Goal: Task Accomplishment & Management: Complete application form

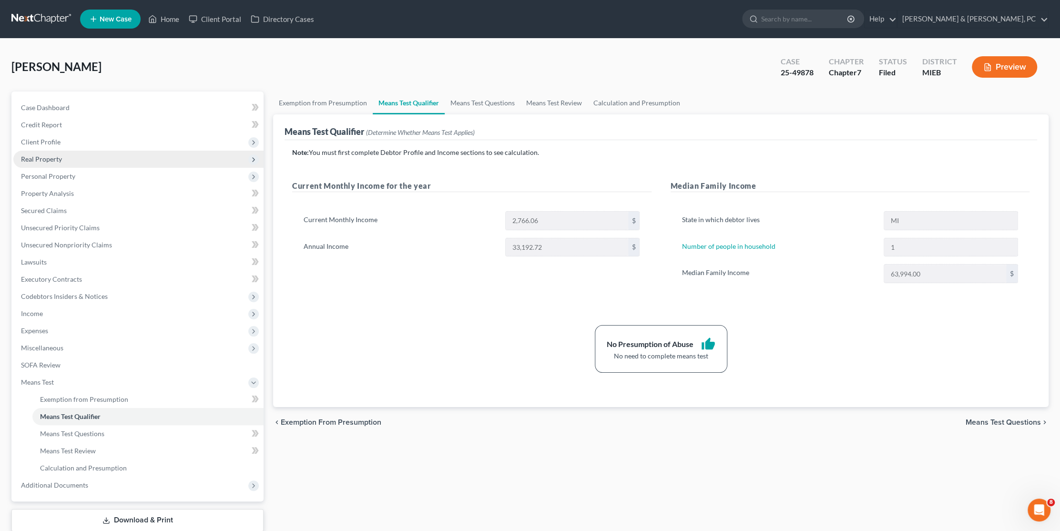
click at [55, 160] on span "Real Property" at bounding box center [41, 159] width 41 height 8
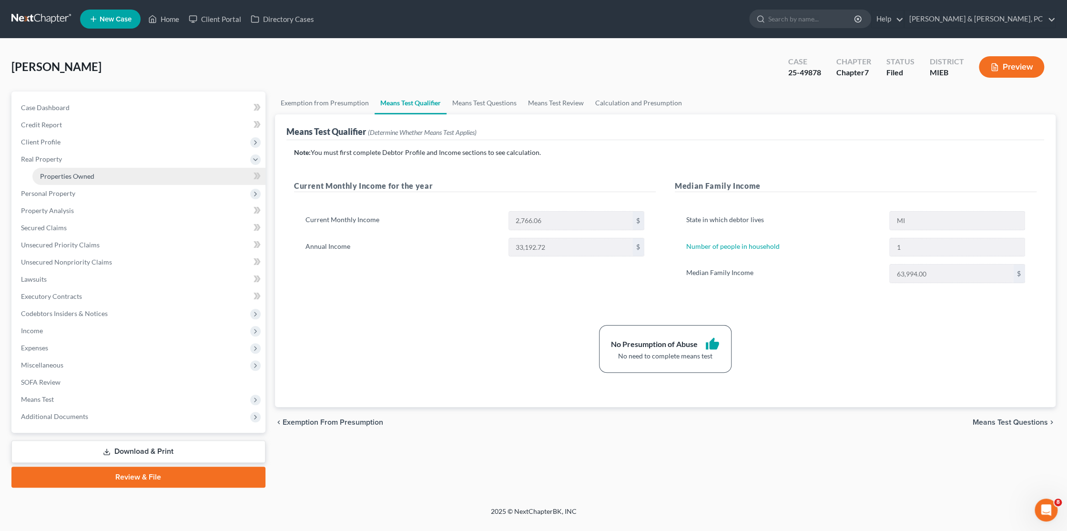
click at [69, 176] on span "Properties Owned" at bounding box center [67, 176] width 54 height 8
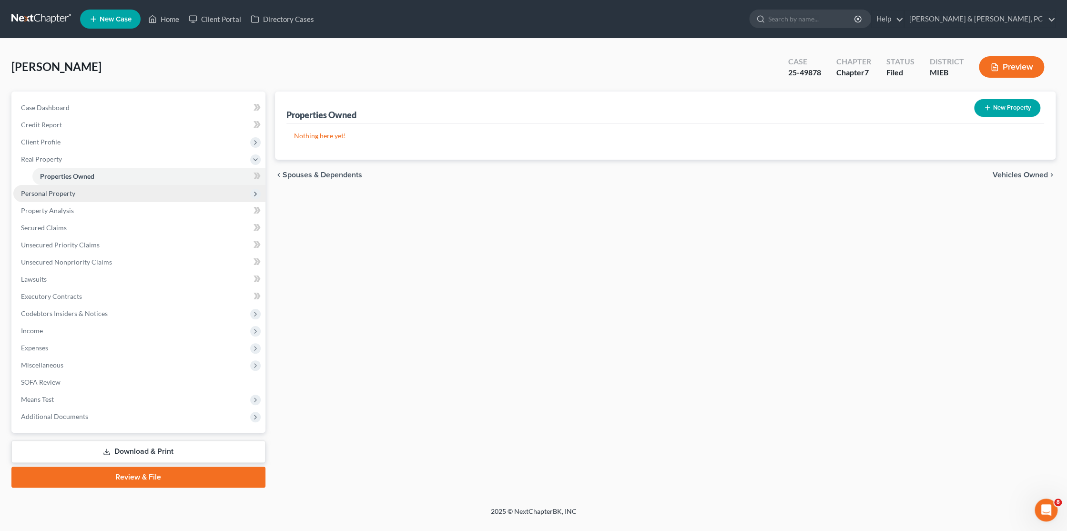
click at [71, 192] on span "Personal Property" at bounding box center [48, 193] width 54 height 8
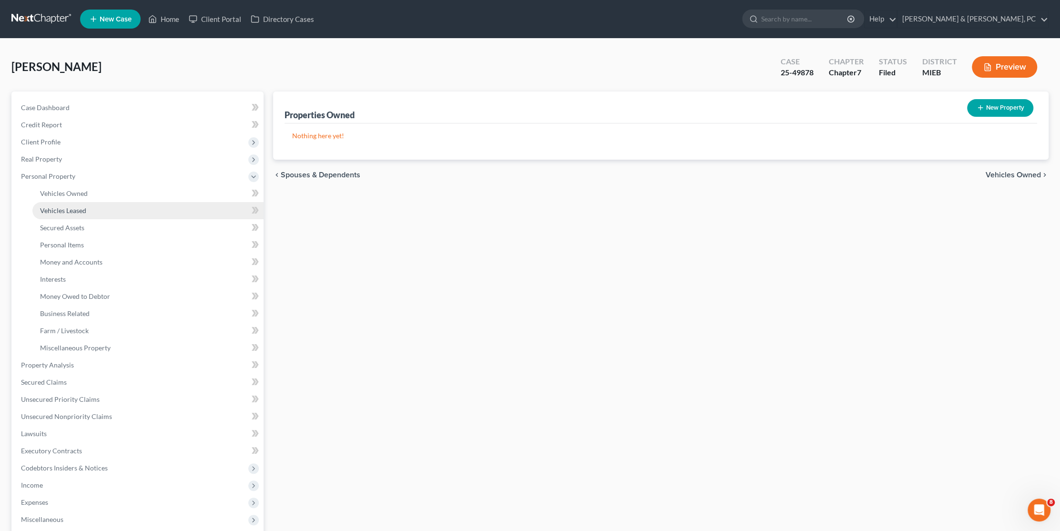
click at [73, 206] on span "Vehicles Leased" at bounding box center [63, 210] width 46 height 8
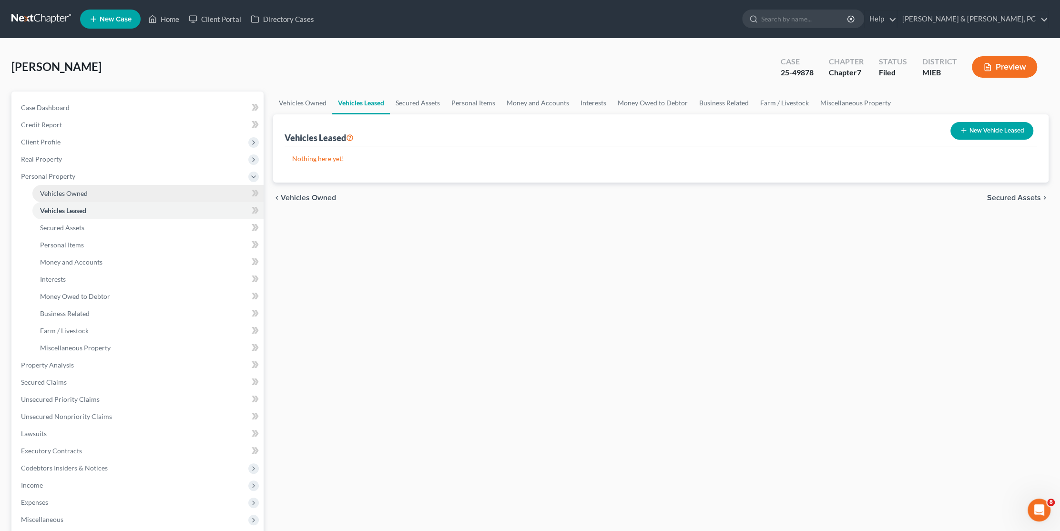
click at [73, 193] on span "Vehicles Owned" at bounding box center [64, 193] width 48 height 8
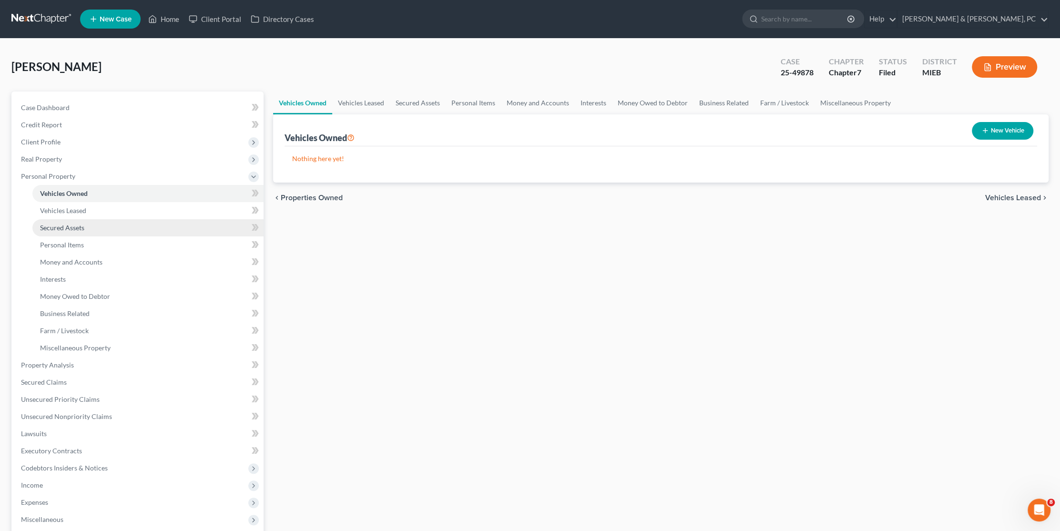
click at [76, 224] on span "Secured Assets" at bounding box center [62, 228] width 44 height 8
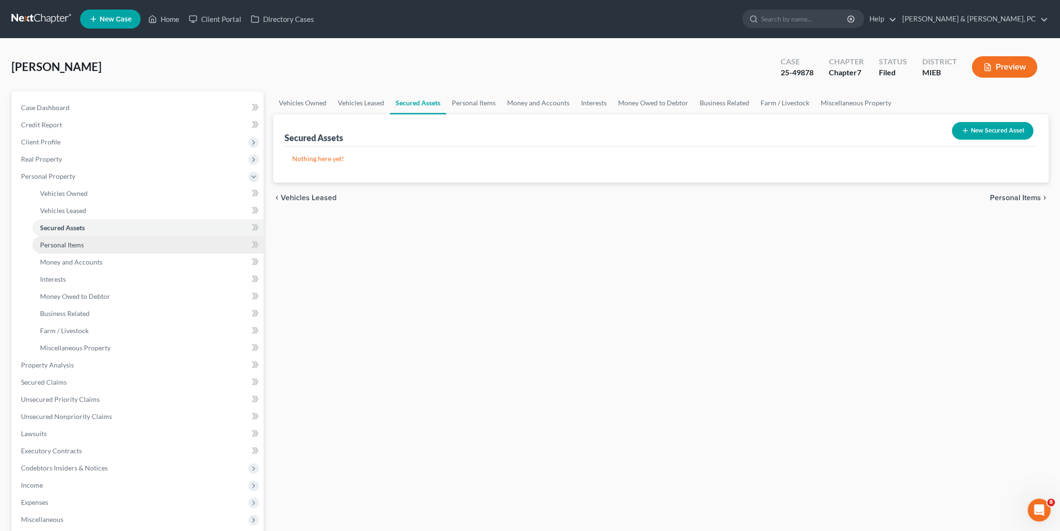
click at [81, 244] on span "Personal Items" at bounding box center [62, 245] width 44 height 8
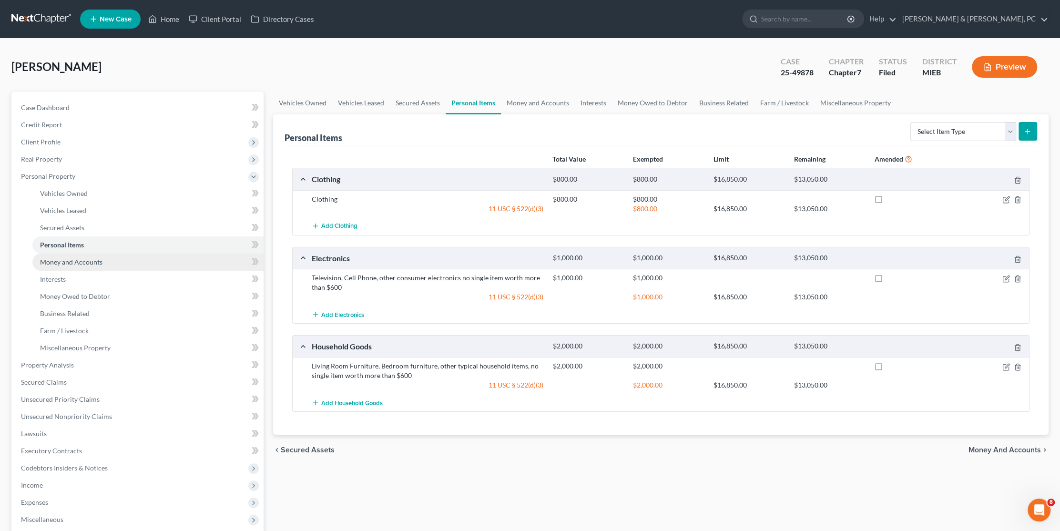
click at [79, 262] on span "Money and Accounts" at bounding box center [71, 262] width 62 height 8
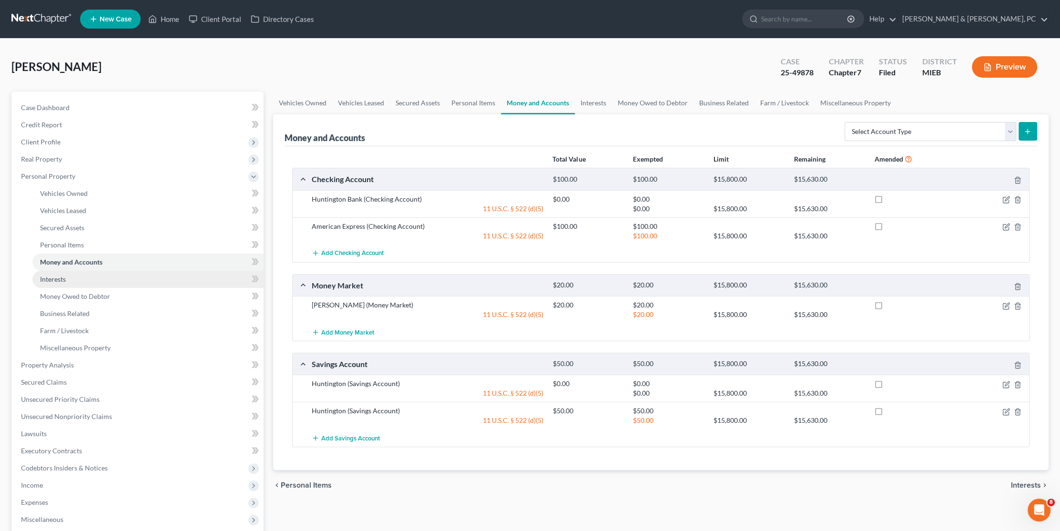
click at [81, 274] on link "Interests" at bounding box center [147, 279] width 231 height 17
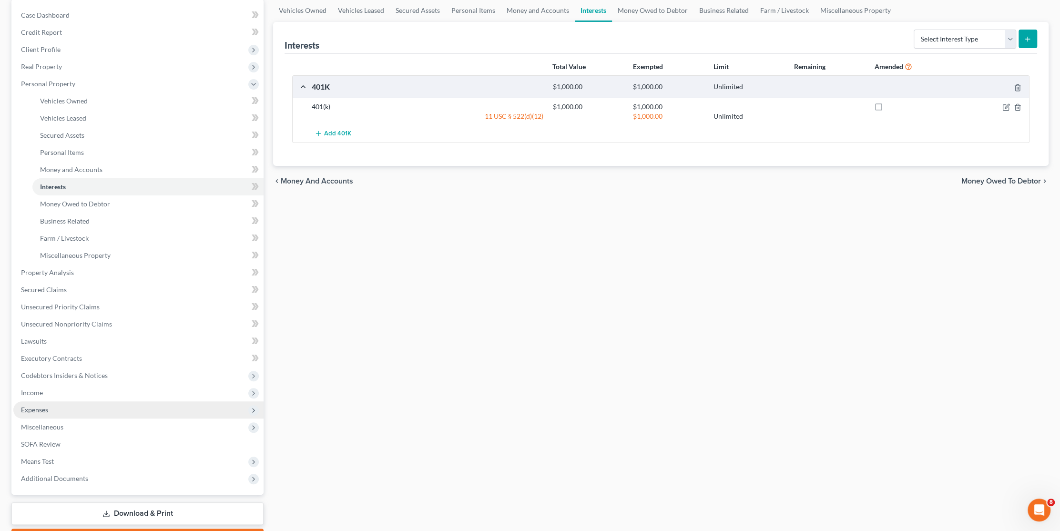
scroll to position [95, 0]
click at [71, 411] on span "Expenses" at bounding box center [138, 406] width 250 height 17
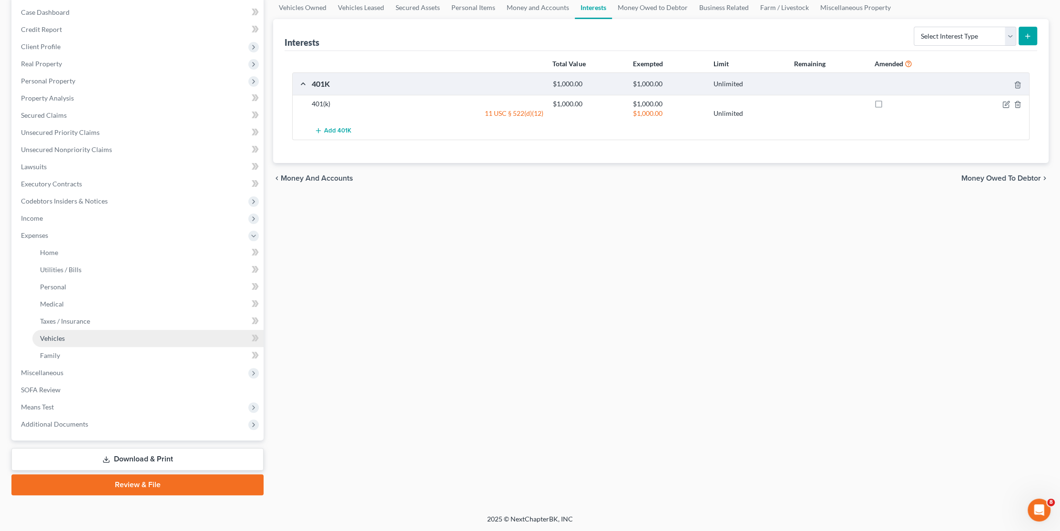
scroll to position [94, 0]
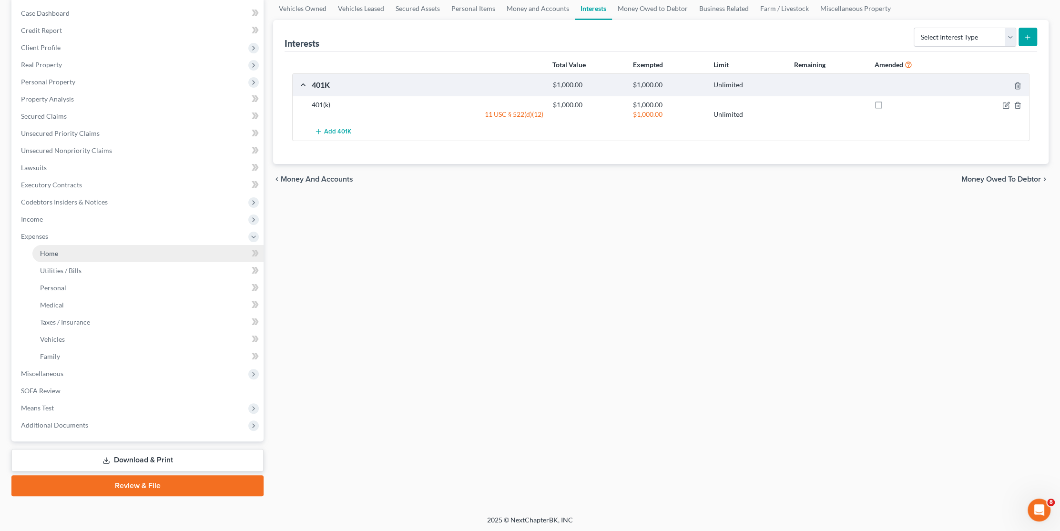
click at [65, 259] on link "Home" at bounding box center [147, 253] width 231 height 17
